Goal: Information Seeking & Learning: Learn about a topic

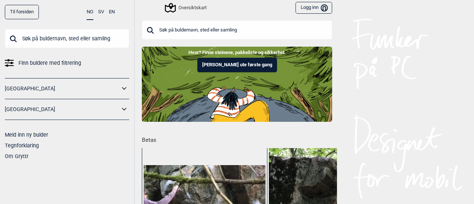
click at [113, 11] on button "EN" at bounding box center [112, 12] width 6 height 14
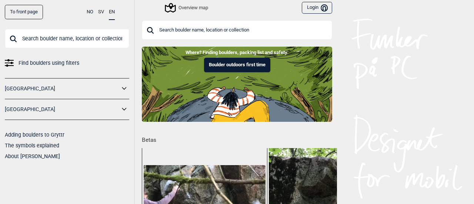
click at [178, 3] on div "Overview map" at bounding box center [187, 7] width 42 height 9
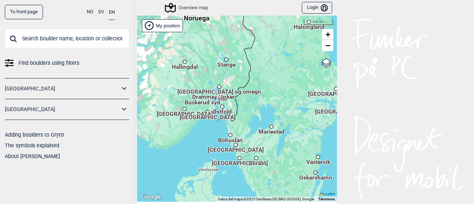
click at [218, 89] on span "[GEOGRAPHIC_DATA] og omegn" at bounding box center [219, 88] width 84 height 1
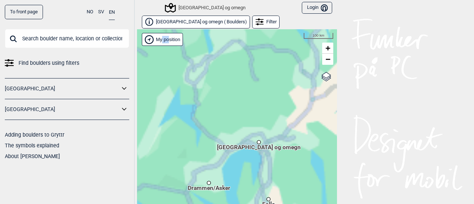
scroll to position [11, 0]
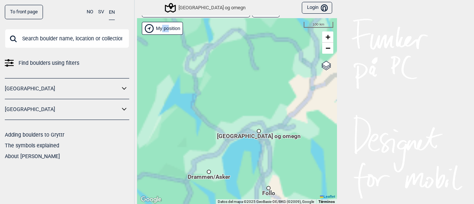
click at [218, 91] on div "Hallingdal Stange [GEOGRAPHIC_DATA] syd [GEOGRAPHIC_DATA] og omegn [GEOGRAPHIC_…" at bounding box center [237, 111] width 200 height 186
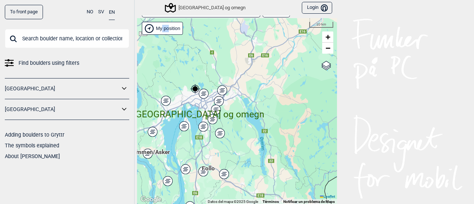
drag, startPoint x: 234, startPoint y: 102, endPoint x: 174, endPoint y: 73, distance: 66.7
click at [174, 73] on div "Hallingdal Stange [GEOGRAPHIC_DATA] syd [GEOGRAPHIC_DATA] og omegn [GEOGRAPHIC_…" at bounding box center [237, 111] width 200 height 186
click at [201, 80] on div "Hallingdal Stange [GEOGRAPHIC_DATA] syd [GEOGRAPHIC_DATA] og omegn [GEOGRAPHIC_…" at bounding box center [237, 111] width 200 height 186
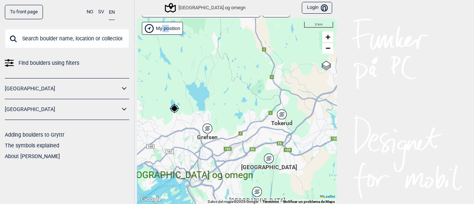
click at [205, 126] on div "Grefsen" at bounding box center [207, 128] width 4 height 4
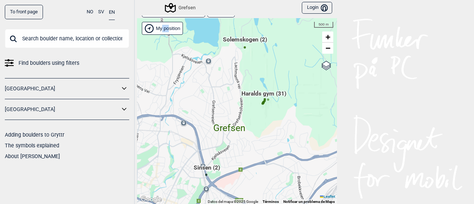
click at [226, 121] on span "Grefsen" at bounding box center [229, 121] width 32 height 0
drag, startPoint x: 226, startPoint y: 128, endPoint x: 215, endPoint y: 98, distance: 32.3
click at [215, 98] on div "Hallingdal Stange [GEOGRAPHIC_DATA] syd [GEOGRAPHIC_DATA] og omegn [GEOGRAPHIC_…" at bounding box center [237, 111] width 200 height 186
click at [246, 94] on span "Haralds gym (31)" at bounding box center [263, 97] width 45 height 14
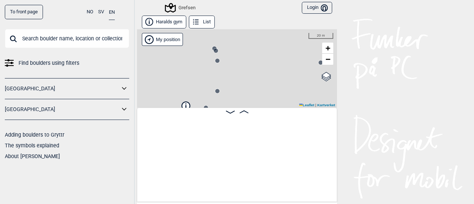
scroll to position [0, 58]
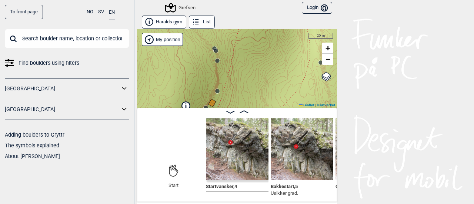
click at [228, 137] on img at bounding box center [237, 149] width 63 height 63
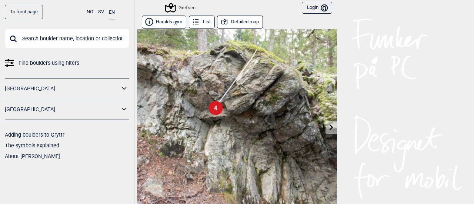
click at [325, 124] on link at bounding box center [330, 127] width 11 height 12
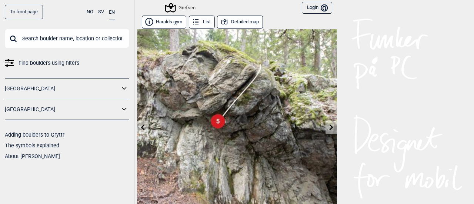
click at [325, 124] on link at bounding box center [330, 127] width 11 height 12
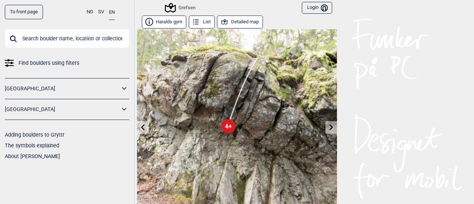
click at [325, 124] on link at bounding box center [330, 127] width 11 height 12
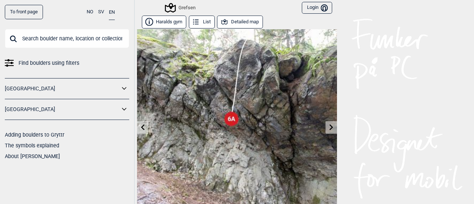
click at [325, 124] on link at bounding box center [330, 127] width 11 height 12
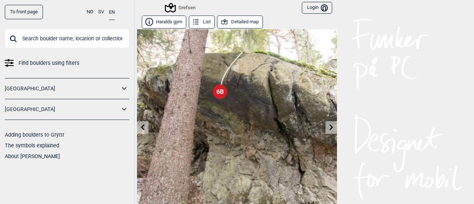
click at [325, 124] on link at bounding box center [330, 127] width 11 height 12
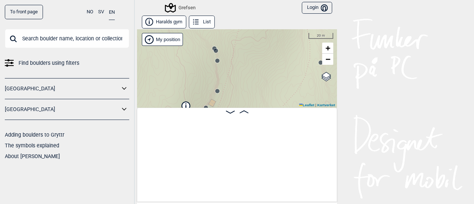
scroll to position [0, 58]
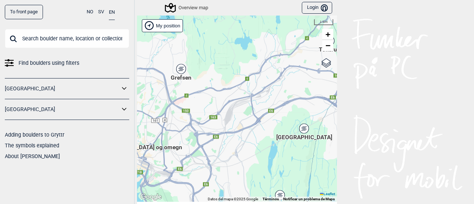
drag, startPoint x: 258, startPoint y: 145, endPoint x: 136, endPoint y: 65, distance: 145.9
click at [137, 65] on div "[PERSON_NAME] posisjon [GEOGRAPHIC_DATA] Stange [GEOGRAPHIC_DATA] syd [GEOGRAPH…" at bounding box center [237, 109] width 200 height 186
click at [303, 128] on div "[GEOGRAPHIC_DATA]" at bounding box center [304, 128] width 4 height 4
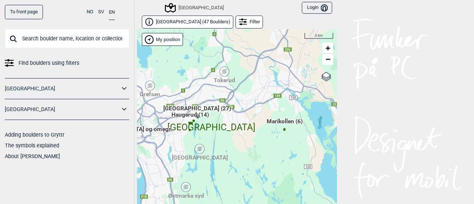
scroll to position [11, 0]
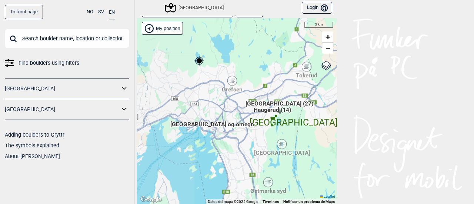
drag, startPoint x: 155, startPoint y: 80, endPoint x: 237, endPoint y: 86, distance: 82.4
click at [237, 86] on div "[PERSON_NAME] posisjon [GEOGRAPHIC_DATA] Stange [GEOGRAPHIC_DATA] syd [GEOGRAPH…" at bounding box center [237, 111] width 200 height 186
click at [227, 77] on icon at bounding box center [231, 81] width 9 height 10
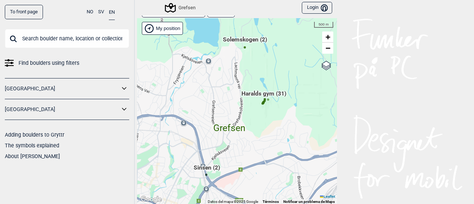
click at [255, 94] on span "Haralds gym (31)" at bounding box center [263, 97] width 45 height 14
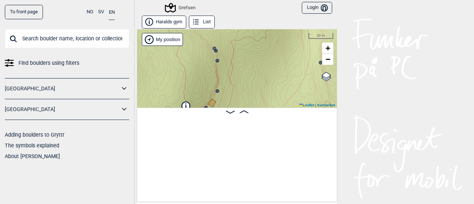
scroll to position [0, 58]
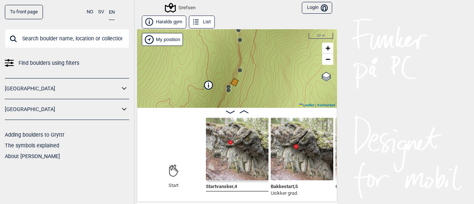
drag, startPoint x: 224, startPoint y: 77, endPoint x: 247, endPoint y: 57, distance: 30.6
click at [247, 57] on div "Grefsen Brukerens posisjon My position 20 m + − Kartverket OpenStreetMap Google…" at bounding box center [237, 68] width 200 height 78
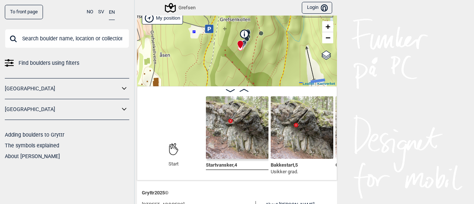
scroll to position [21, 0]
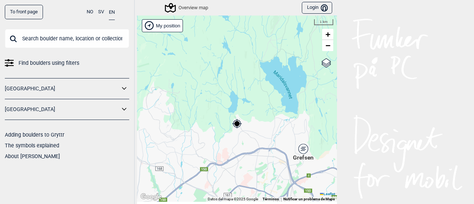
click at [27, 41] on input "text" at bounding box center [67, 38] width 124 height 19
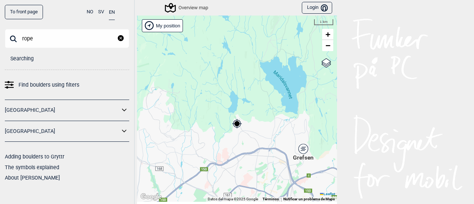
type input "rope"
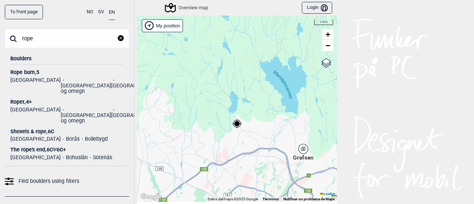
click at [19, 70] on div "Rope burn , 5" at bounding box center [66, 73] width 113 height 6
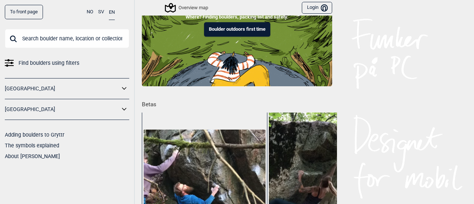
scroll to position [11, 0]
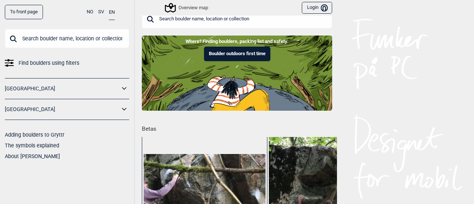
click at [232, 50] on button "Boulder outdoors first time" at bounding box center [237, 54] width 66 height 14
click at [231, 54] on button "Boulder outdoors first time" at bounding box center [237, 54] width 66 height 14
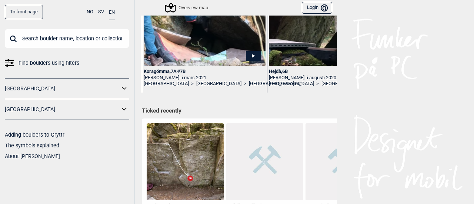
scroll to position [241, 0]
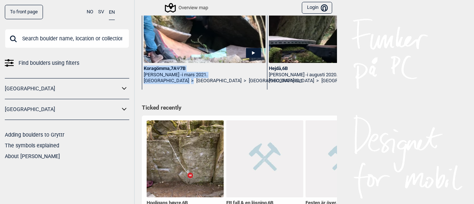
drag, startPoint x: 162, startPoint y: 83, endPoint x: 167, endPoint y: 86, distance: 6.2
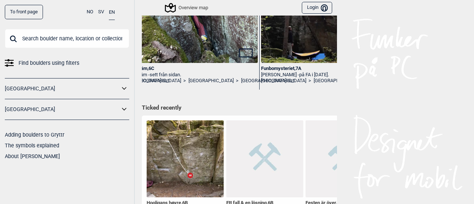
scroll to position [0, 1137]
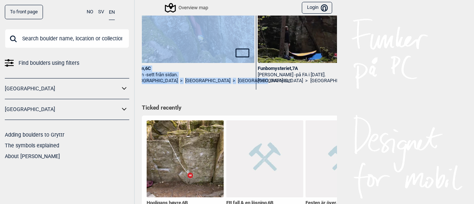
drag, startPoint x: 237, startPoint y: 83, endPoint x: 245, endPoint y: 84, distance: 8.5
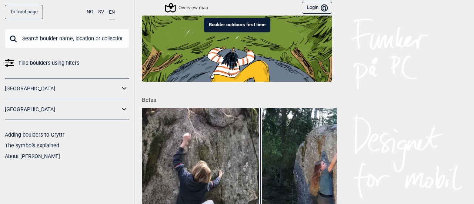
scroll to position [0, 0]
